Goal: Information Seeking & Learning: Check status

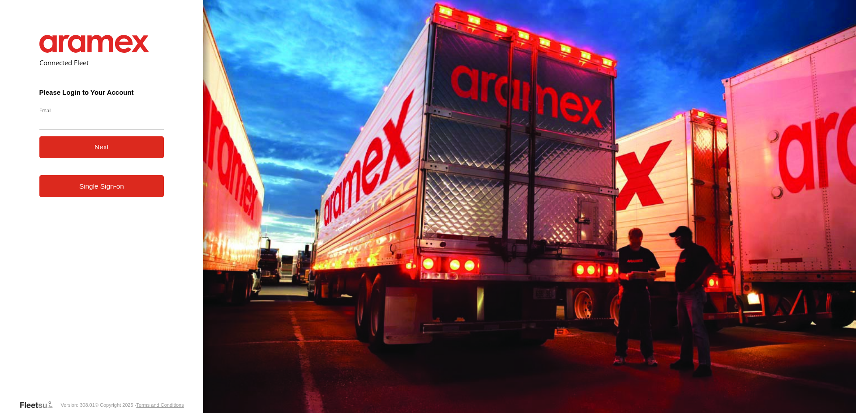
click at [69, 129] on input "Email" at bounding box center [101, 122] width 125 height 16
type input "**********"
click at [92, 149] on button "Next" at bounding box center [101, 147] width 125 height 22
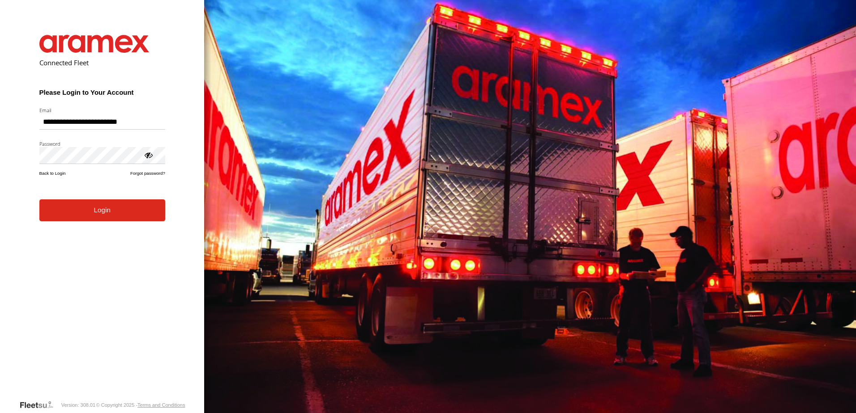
click at [94, 217] on button "Login" at bounding box center [102, 211] width 126 height 22
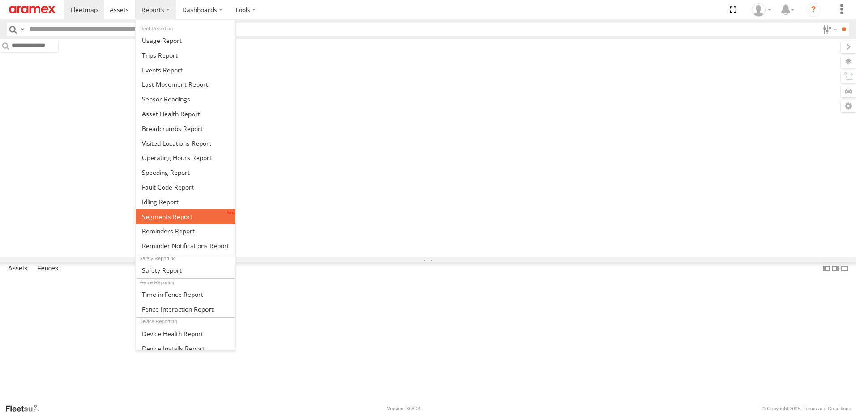
click at [163, 214] on span at bounding box center [167, 217] width 51 height 9
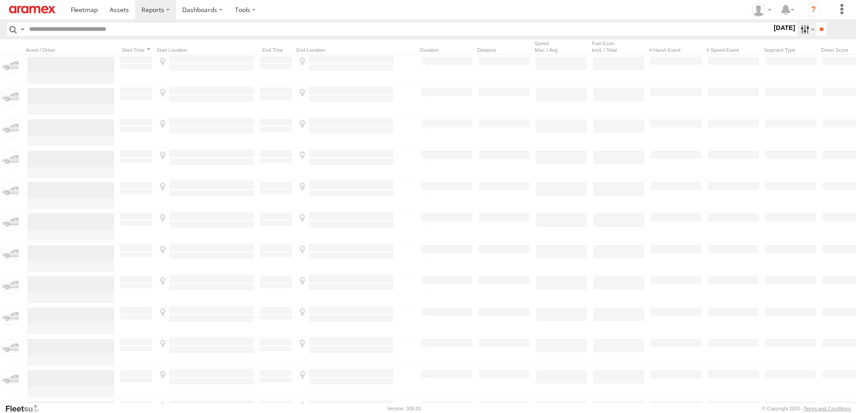
click at [798, 25] on label at bounding box center [806, 29] width 19 height 13
click at [0, 0] on label at bounding box center [0, 0] width 0 height 0
click at [0, 0] on div "AUH" at bounding box center [0, 0] width 0 height 0
click at [0, 0] on span "AUH" at bounding box center [0, 0] width 0 height 0
click at [0, 0] on div "Defleeted Vehicles AUH" at bounding box center [0, 0] width 0 height 0
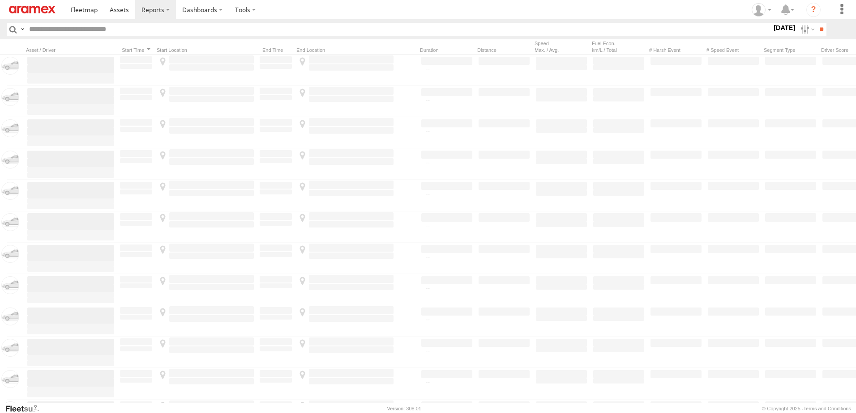
click at [0, 0] on span "Defleeted Vehicles AUH" at bounding box center [0, 0] width 0 height 0
click at [816, 27] on input "**" at bounding box center [821, 29] width 10 height 13
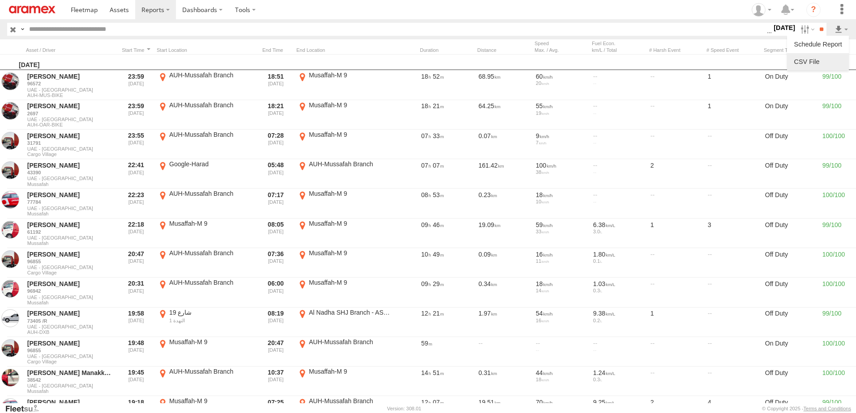
click at [808, 65] on link at bounding box center [817, 61] width 55 height 13
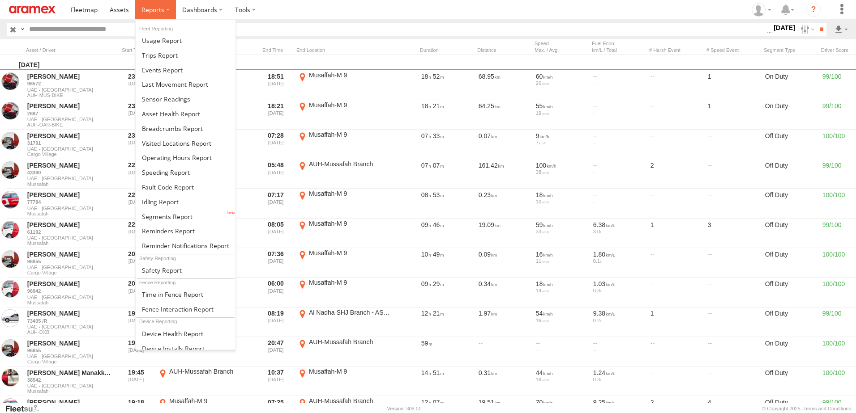
drag, startPoint x: 145, startPoint y: 6, endPoint x: 157, endPoint y: 29, distance: 25.8
click at [145, 6] on span at bounding box center [152, 9] width 23 height 9
click at [157, 186] on span at bounding box center [168, 187] width 52 height 9
click at [157, 208] on link at bounding box center [186, 202] width 100 height 15
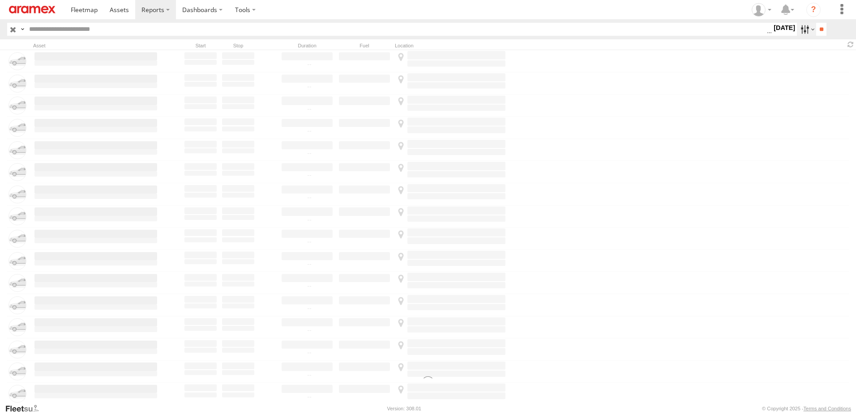
click at [801, 29] on label at bounding box center [806, 29] width 19 height 13
click at [0, 0] on label at bounding box center [0, 0] width 0 height 0
click at [0, 0] on span "> 10min" at bounding box center [0, 0] width 0 height 0
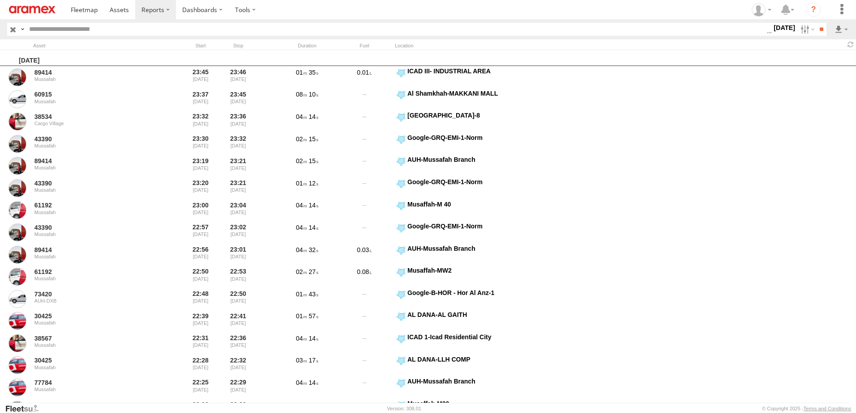
click at [771, 36] on div "> 1min > 5min > 10min" at bounding box center [771, 29] width 0 height 13
click at [0, 0] on span "> 10min" at bounding box center [0, 0] width 0 height 0
click at [826, 28] on div "Search Query Asset ID Asset Label Registration Manufacturer Model VIN AUH" at bounding box center [427, 29] width 841 height 13
click at [823, 27] on input "**" at bounding box center [821, 29] width 10 height 13
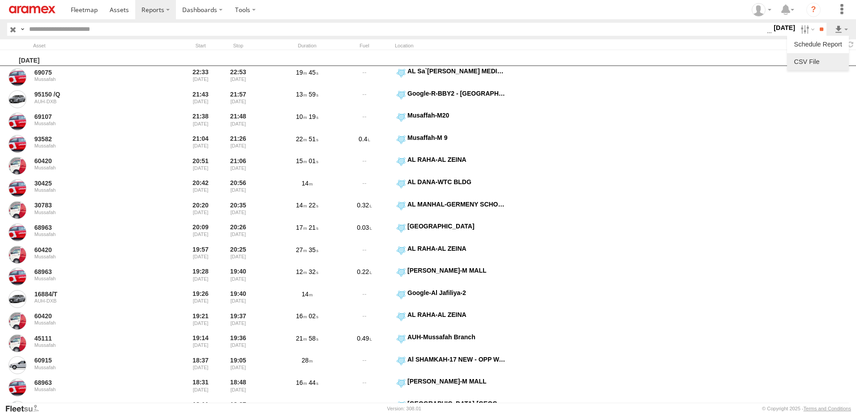
click at [817, 61] on link at bounding box center [817, 61] width 55 height 13
click at [108, 12] on link at bounding box center [120, 9] width 32 height 19
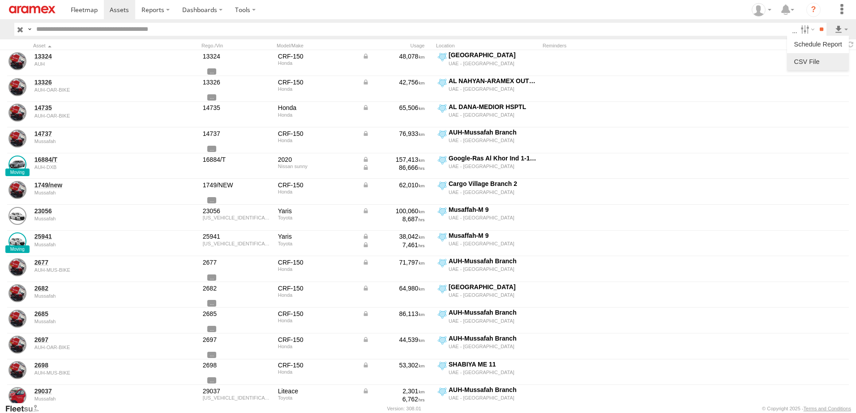
drag, startPoint x: 816, startPoint y: 53, endPoint x: 807, endPoint y: 57, distance: 9.6
click at [816, 53] on li at bounding box center [818, 61] width 62 height 17
click at [814, 64] on label at bounding box center [817, 61] width 55 height 13
click at [0, 0] on label "First Name" at bounding box center [0, 0] width 0 height 0
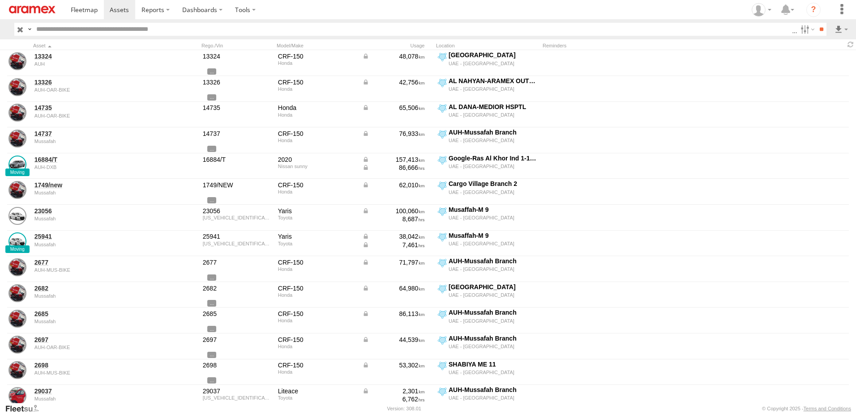
drag, startPoint x: 124, startPoint y: 295, endPoint x: 292, endPoint y: 348, distance: 175.9
click at [0, 0] on label "Last Name" at bounding box center [0, 0] width 0 height 0
click at [0, 0] on button "Export" at bounding box center [0, 0] width 0 height 0
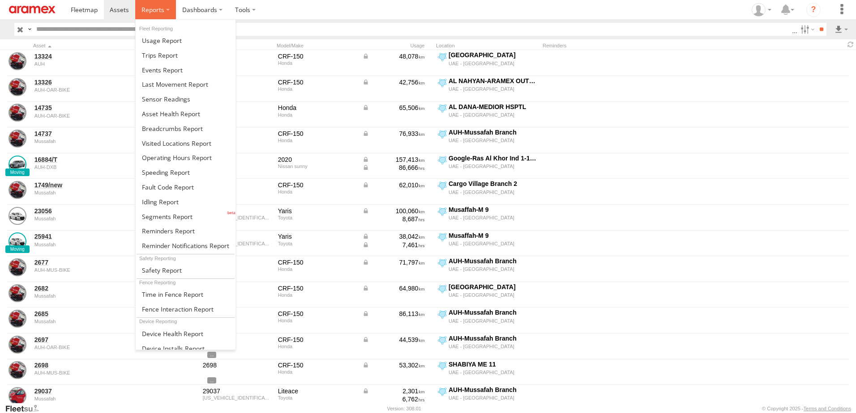
click at [160, 11] on span at bounding box center [152, 9] width 23 height 9
click at [166, 215] on span at bounding box center [167, 217] width 51 height 9
click at [166, 197] on link at bounding box center [186, 202] width 100 height 15
click at [167, 168] on span at bounding box center [166, 172] width 48 height 9
click at [169, 116] on span at bounding box center [171, 114] width 58 height 9
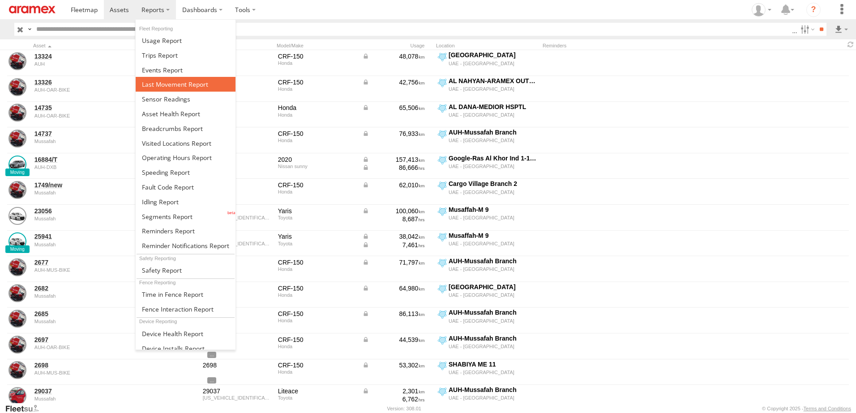
click at [166, 86] on span at bounding box center [175, 84] width 66 height 9
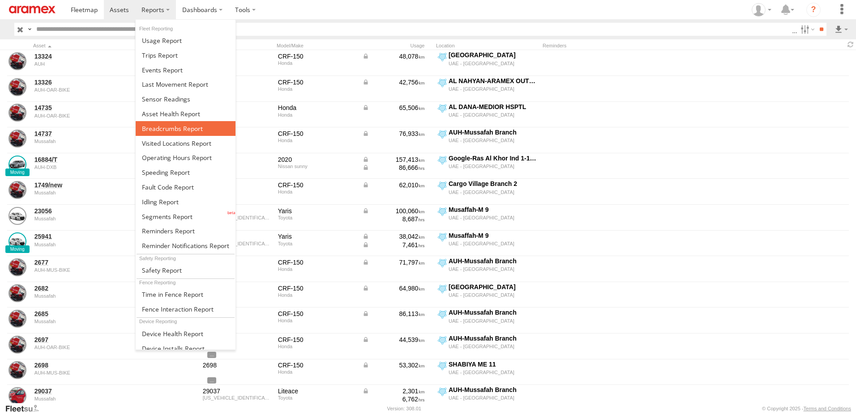
click at [168, 133] on link at bounding box center [186, 128] width 100 height 15
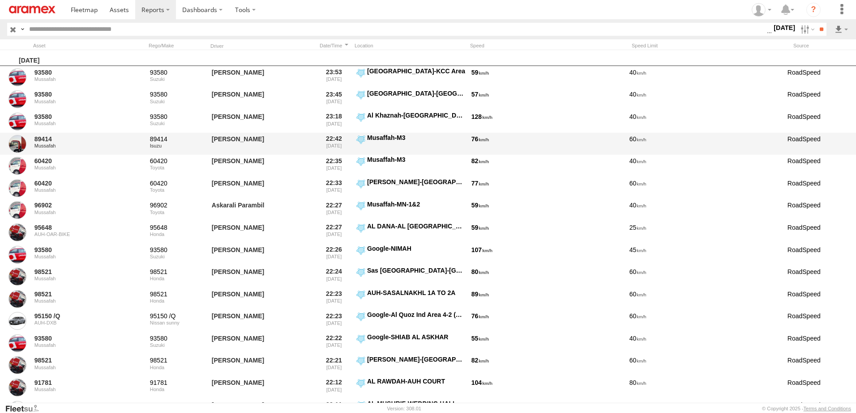
click at [797, 147] on div "RoadSpeed" at bounding box center [815, 144] width 58 height 21
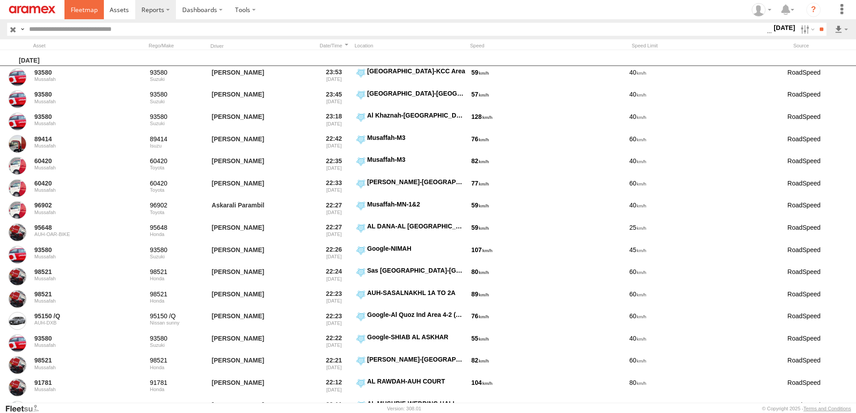
click at [93, 2] on link at bounding box center [83, 9] width 39 height 19
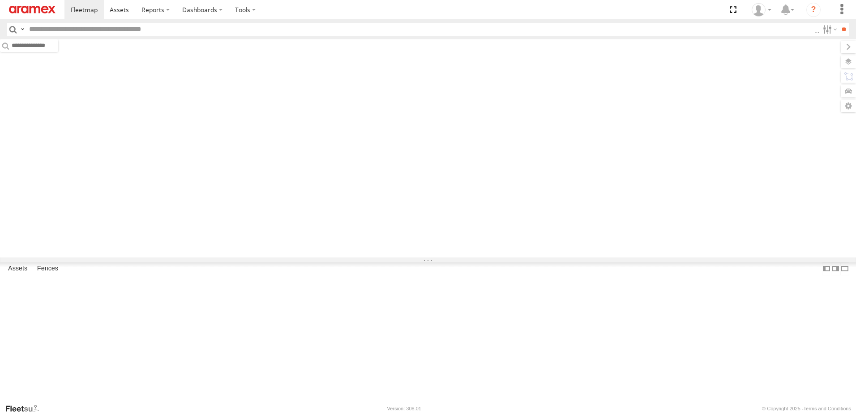
drag, startPoint x: 0, startPoint y: 0, endPoint x: 121, endPoint y: 29, distance: 124.3
click at [121, 29] on input "text" at bounding box center [420, 29] width 788 height 13
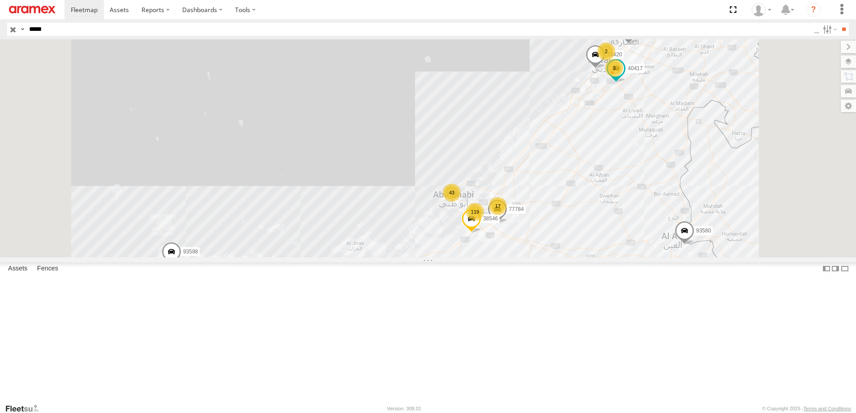
type input "*****"
click at [838, 23] on input "**" at bounding box center [843, 29] width 10 height 13
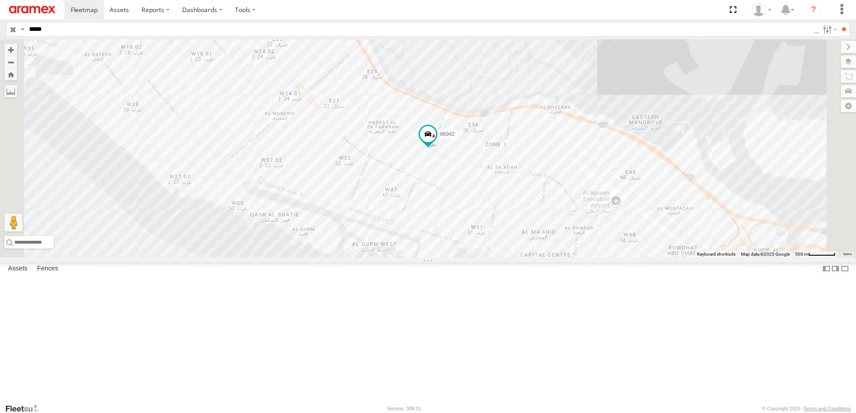
click at [94, 32] on input "*****" at bounding box center [420, 29] width 788 height 13
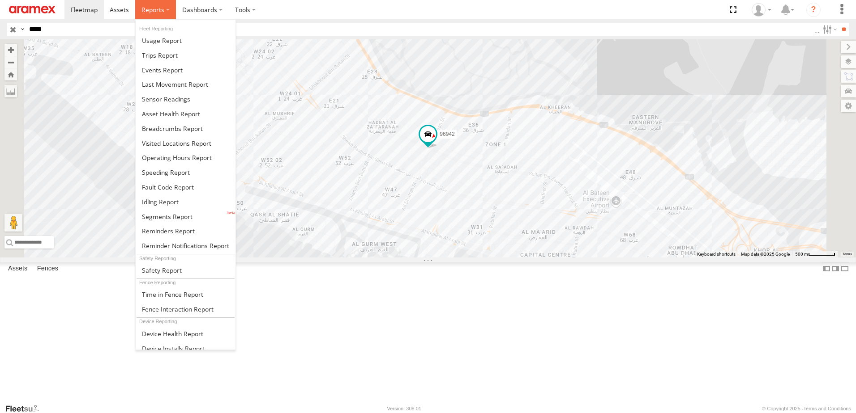
click at [149, 2] on label at bounding box center [155, 9] width 41 height 19
click at [171, 168] on link at bounding box center [186, 172] width 100 height 15
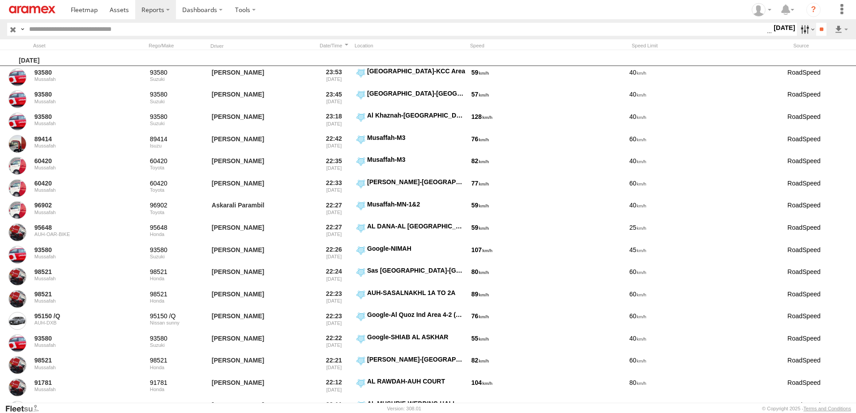
click at [805, 27] on label at bounding box center [806, 29] width 19 height 13
click at [0, 0] on label at bounding box center [0, 0] width 0 height 0
click at [819, 30] on input "**" at bounding box center [821, 29] width 10 height 13
click at [813, 59] on link at bounding box center [817, 61] width 55 height 13
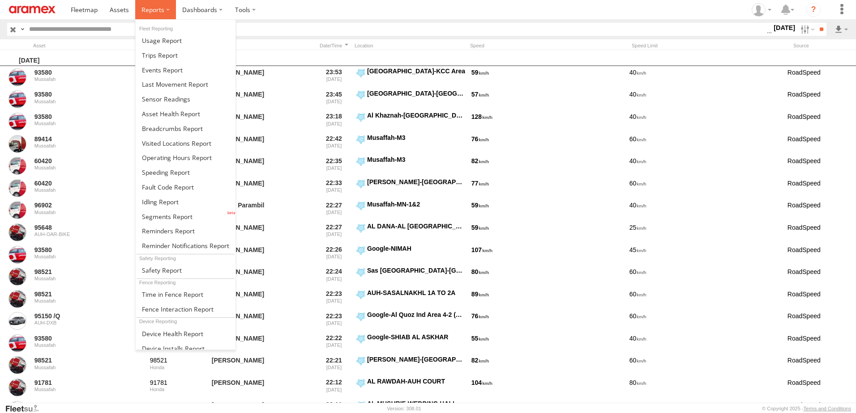
click at [168, 9] on label at bounding box center [155, 9] width 41 height 19
click at [175, 115] on span at bounding box center [171, 114] width 58 height 9
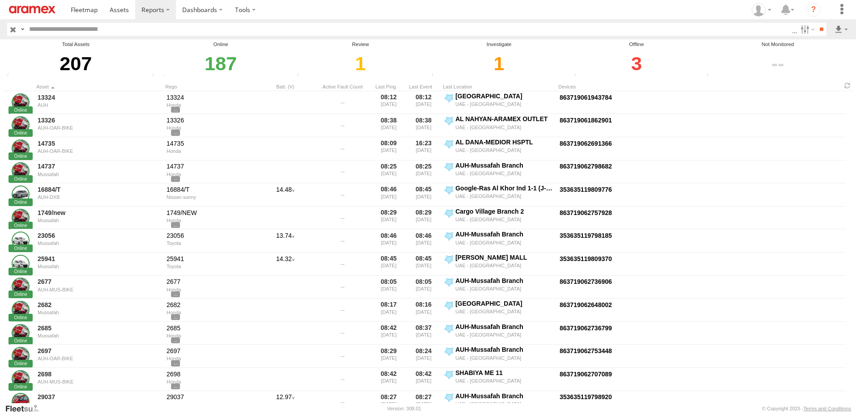
drag, startPoint x: 641, startPoint y: 62, endPoint x: 647, endPoint y: 67, distance: 7.3
click at [641, 62] on div "3" at bounding box center [636, 63] width 130 height 31
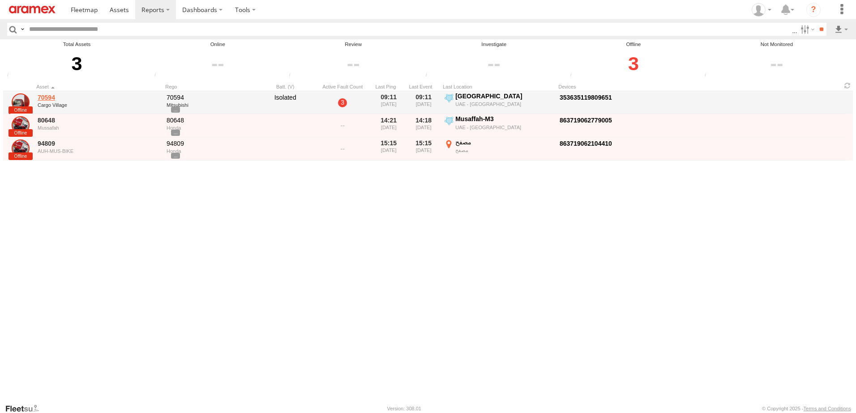
click at [53, 97] on link "70594" at bounding box center [99, 98] width 123 height 8
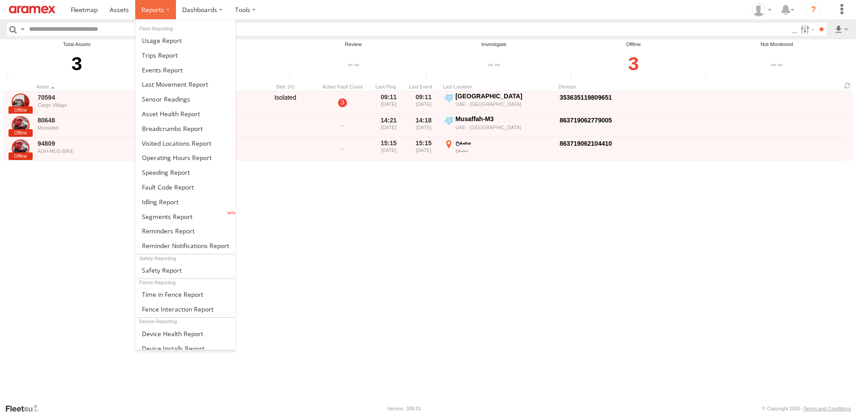
click at [148, 3] on label at bounding box center [155, 9] width 41 height 19
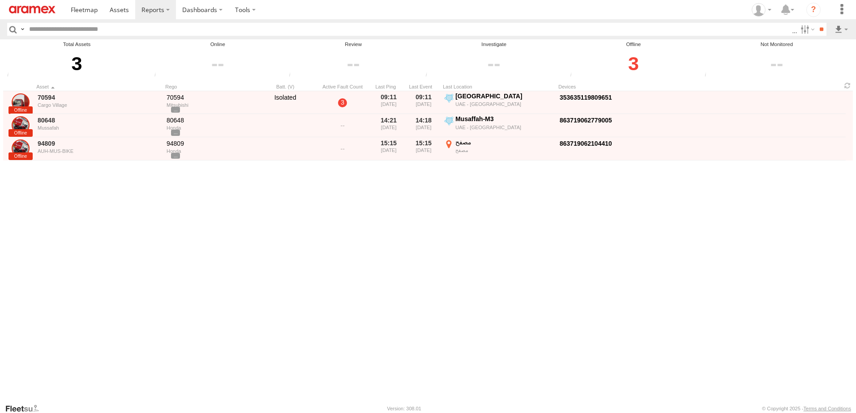
click at [89, 21] on header "Search Query Asset ID Asset Label Registration Manufacturer Model VIN AUH" at bounding box center [428, 29] width 856 height 20
